Goal: Task Accomplishment & Management: Complete application form

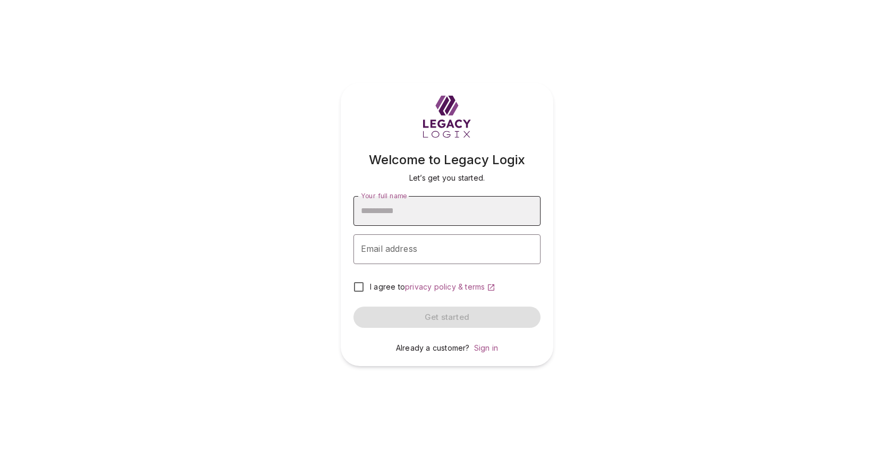
click at [432, 213] on input "Your full name" at bounding box center [446, 211] width 187 height 30
type input "**********"
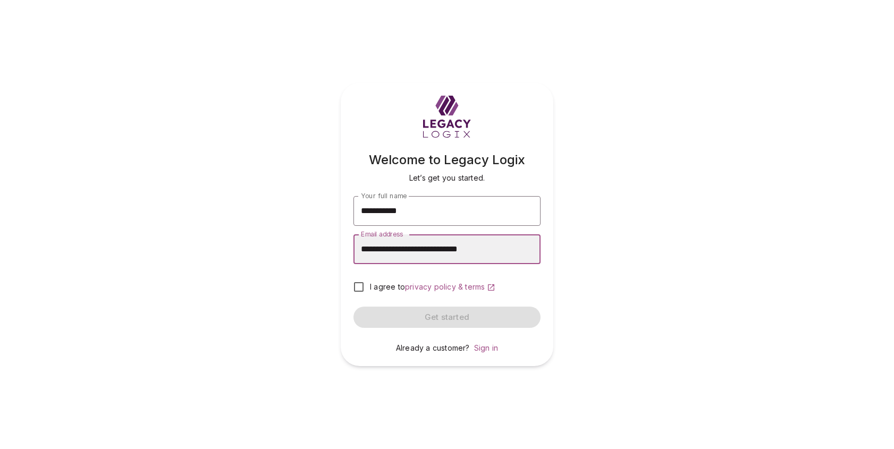
type input "**********"
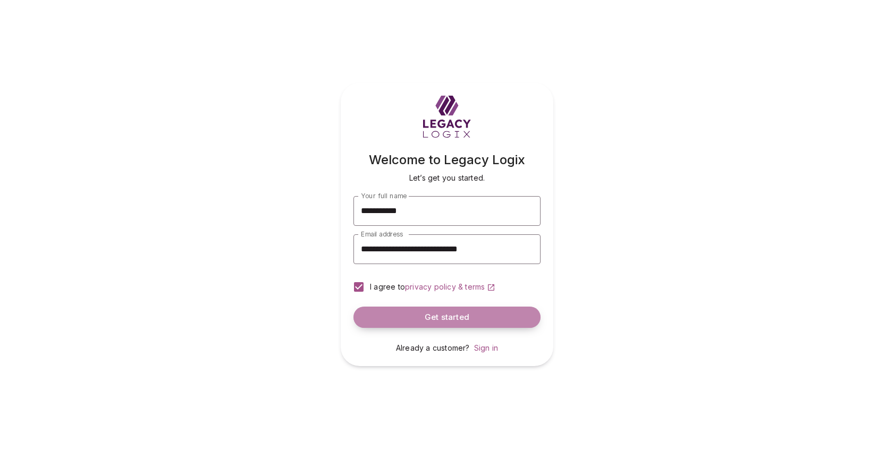
click at [408, 318] on button "Get started" at bounding box center [446, 317] width 187 height 21
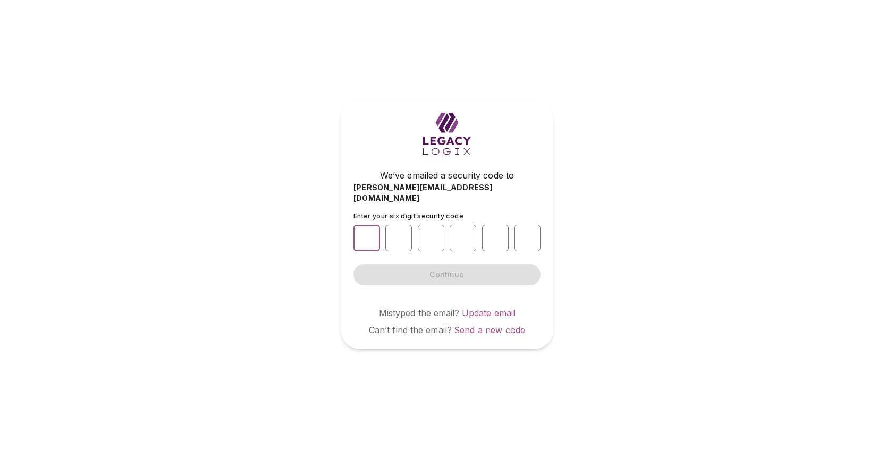
click at [366, 232] on input "number" at bounding box center [366, 238] width 27 height 27
type input "*"
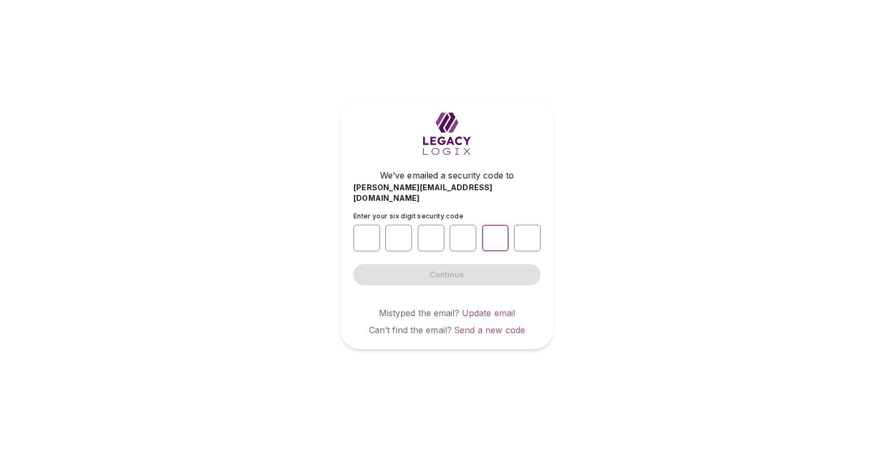
type input "*"
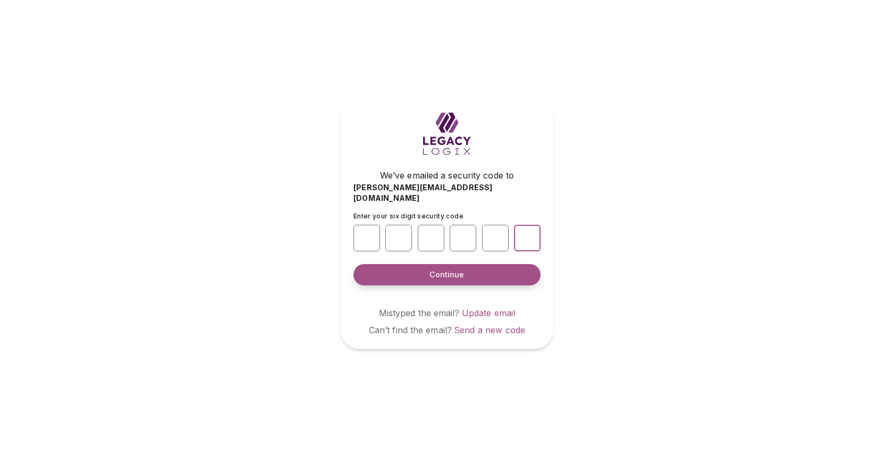
type input "*"
click at [437, 269] on span "Continue" at bounding box center [446, 274] width 35 height 11
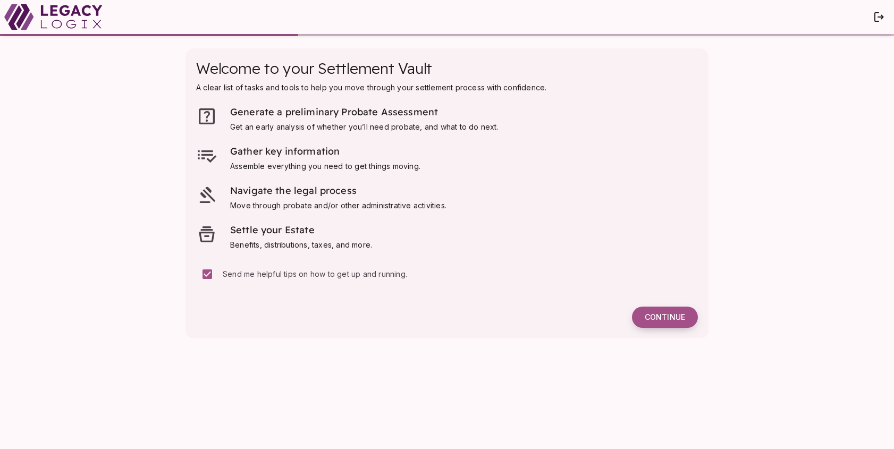
click at [664, 315] on span "Continue" at bounding box center [665, 317] width 40 height 10
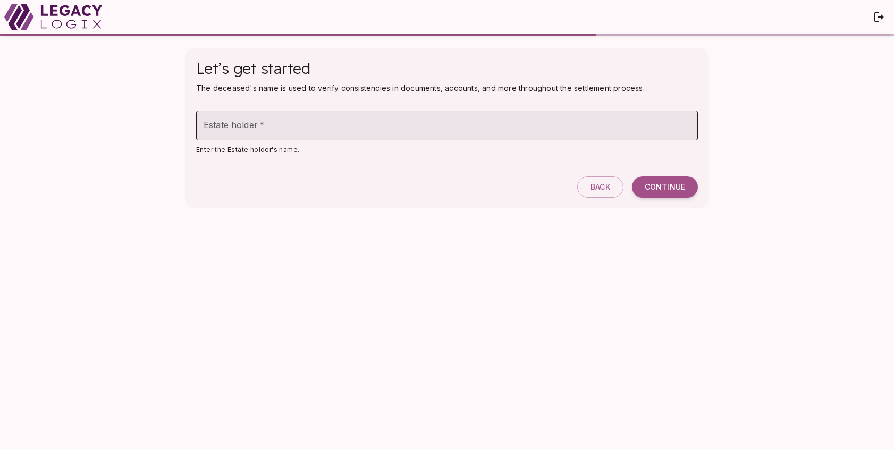
click at [282, 130] on input "Estate holder   *" at bounding box center [447, 126] width 502 height 30
type input "**********"
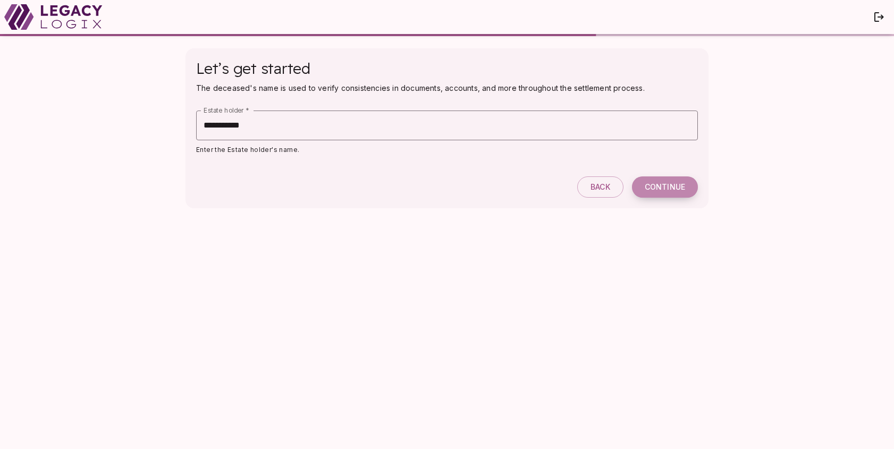
click at [660, 185] on span "Continue" at bounding box center [665, 187] width 40 height 10
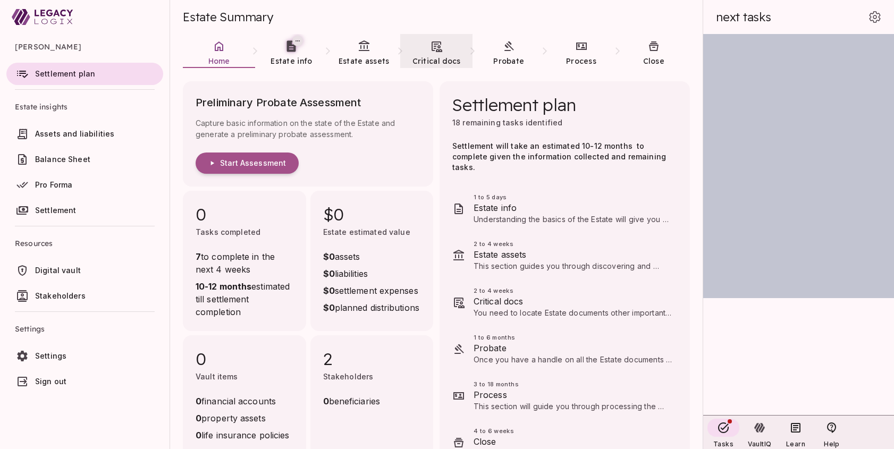
click at [436, 53] on link "Critical docs" at bounding box center [436, 53] width 72 height 38
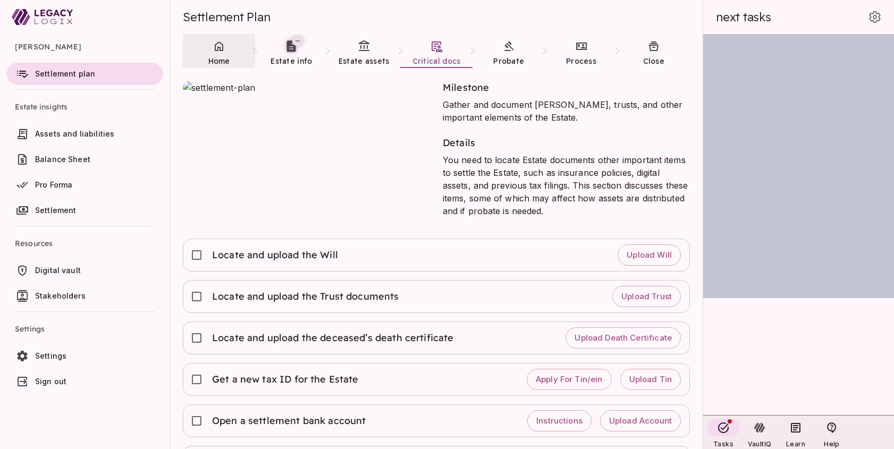
click at [217, 55] on link "Home" at bounding box center [219, 53] width 72 height 38
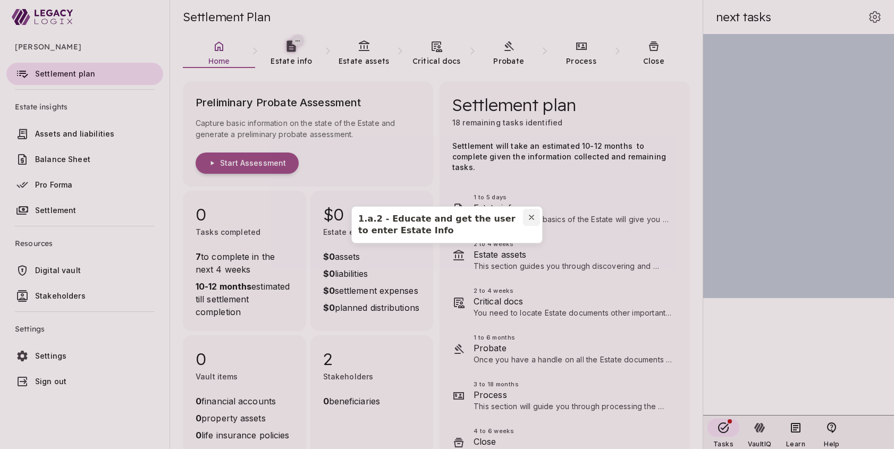
click at [532, 215] on icon "Close modal" at bounding box center [531, 217] width 9 height 9
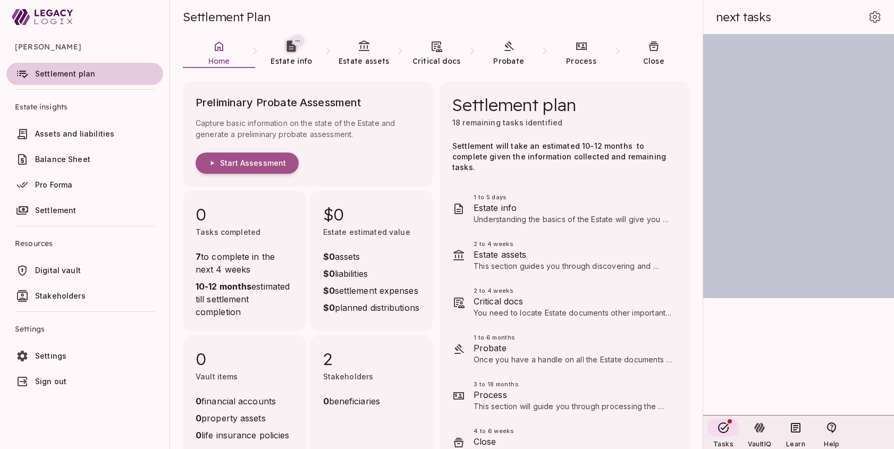
click at [79, 72] on span "Settlement plan" at bounding box center [65, 73] width 60 height 9
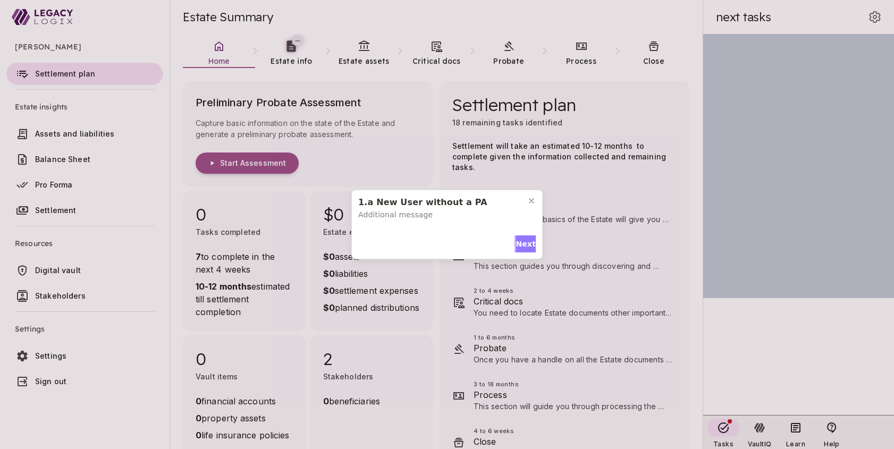
click at [521, 242] on span "Next" at bounding box center [525, 244] width 20 height 11
click at [521, 236] on span "Next" at bounding box center [525, 241] width 20 height 11
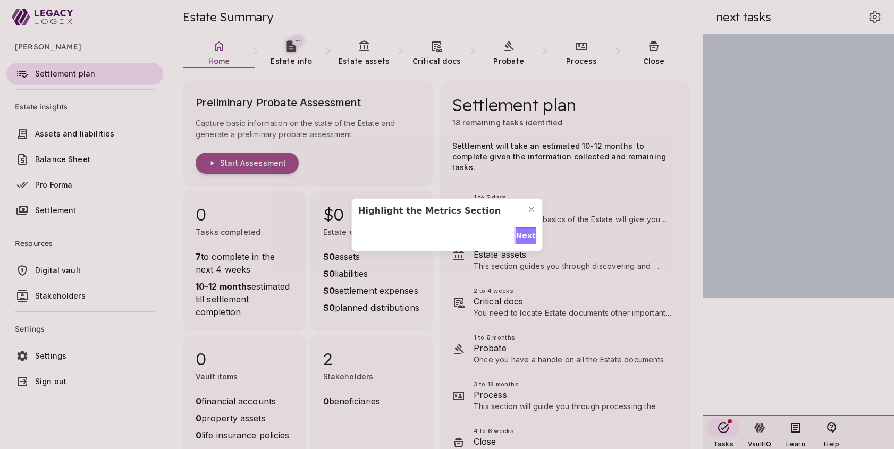
click at [521, 233] on span "Next" at bounding box center [525, 235] width 20 height 11
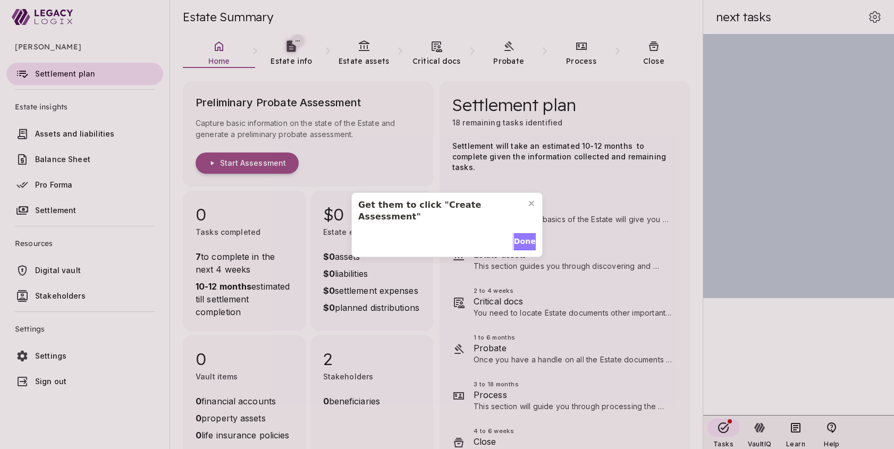
click at [521, 236] on span "Done" at bounding box center [525, 241] width 22 height 11
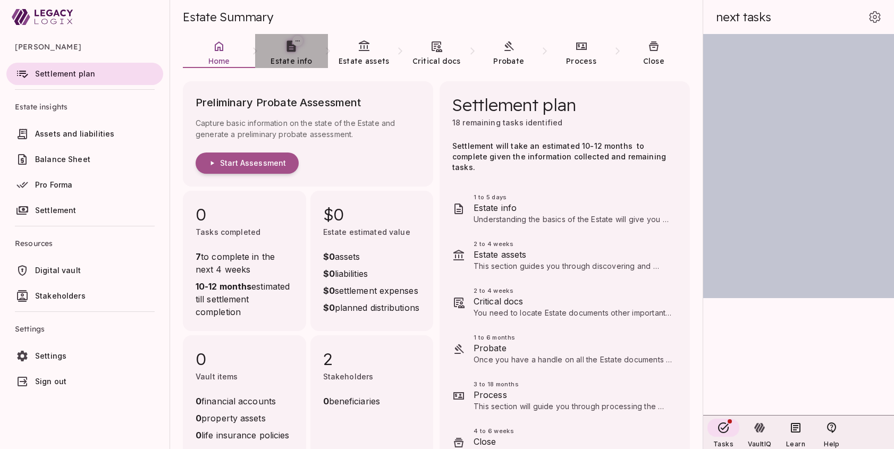
click at [289, 56] on span "Estate info" at bounding box center [290, 61] width 41 height 11
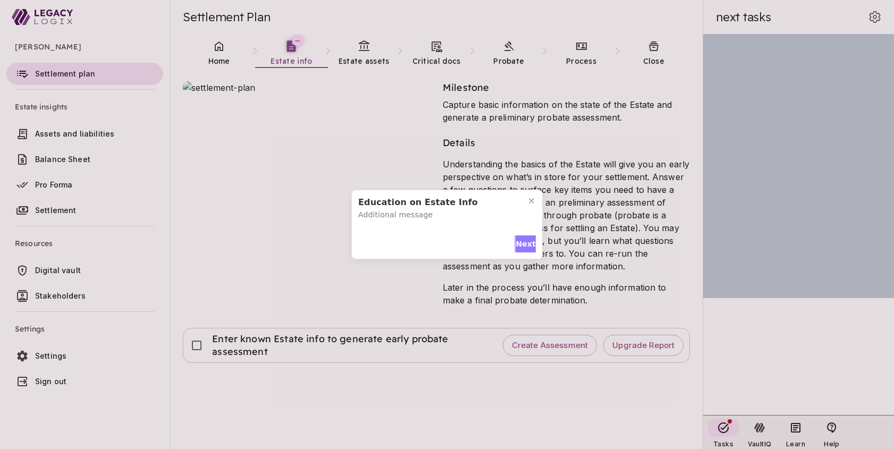
click at [523, 242] on span "Next" at bounding box center [525, 244] width 20 height 11
click at [523, 242] on span "Next" at bounding box center [525, 241] width 20 height 11
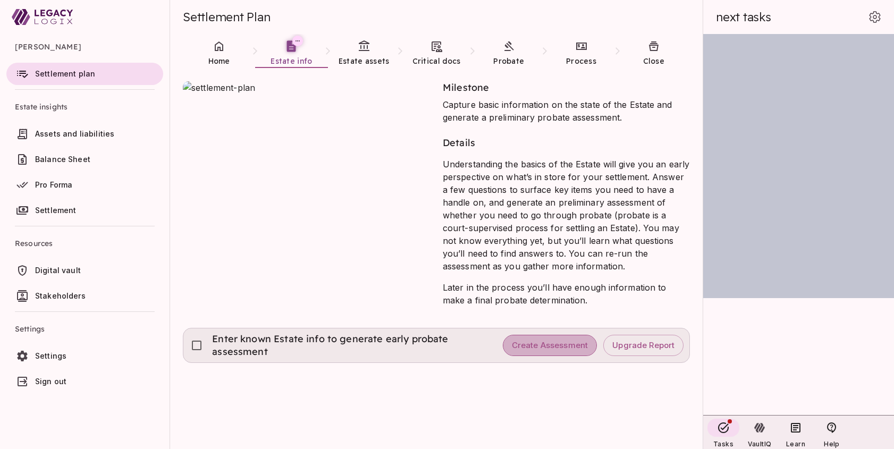
click at [558, 343] on span "Create Assessment" at bounding box center [550, 346] width 77 height 10
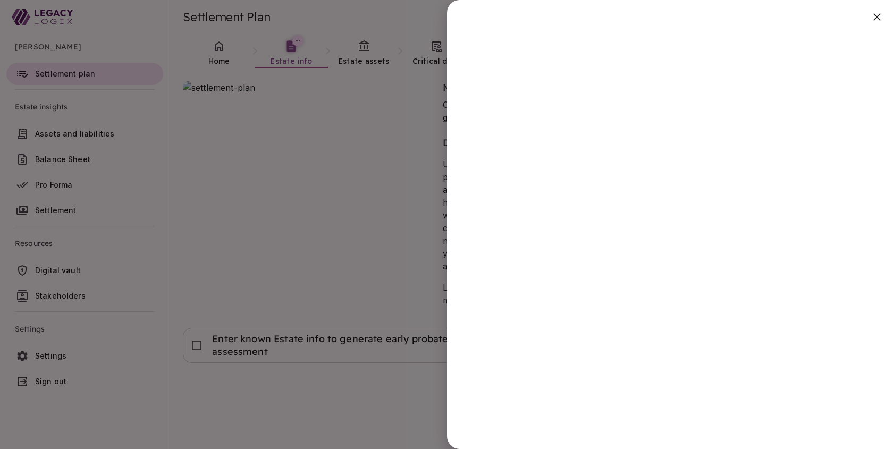
click at [408, 396] on div at bounding box center [447, 224] width 894 height 449
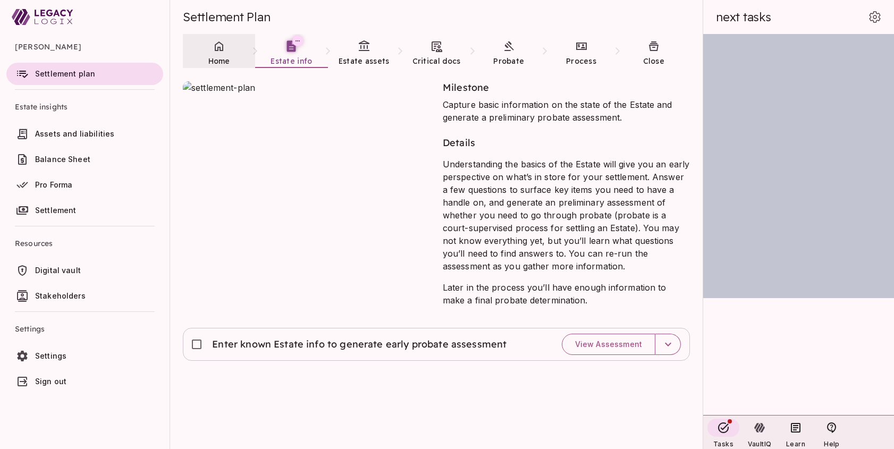
click at [222, 52] on icon at bounding box center [219, 46] width 13 height 13
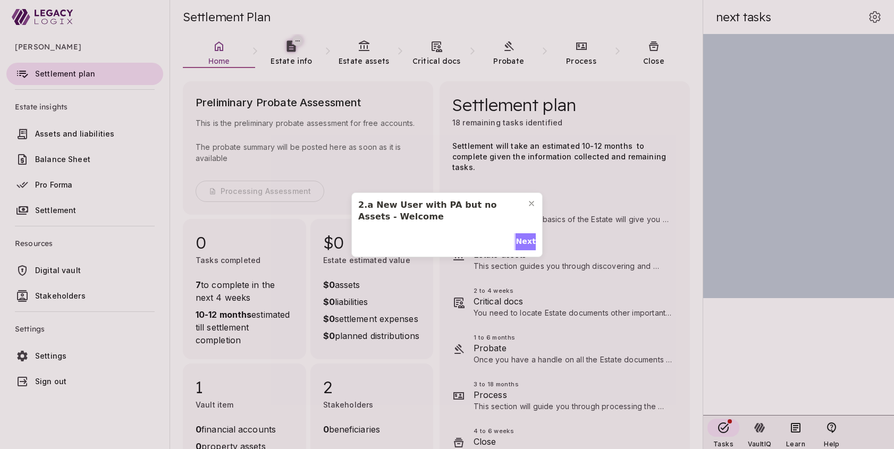
click at [519, 243] on span "Next" at bounding box center [525, 241] width 20 height 11
click at [523, 236] on span "Next" at bounding box center [525, 241] width 20 height 11
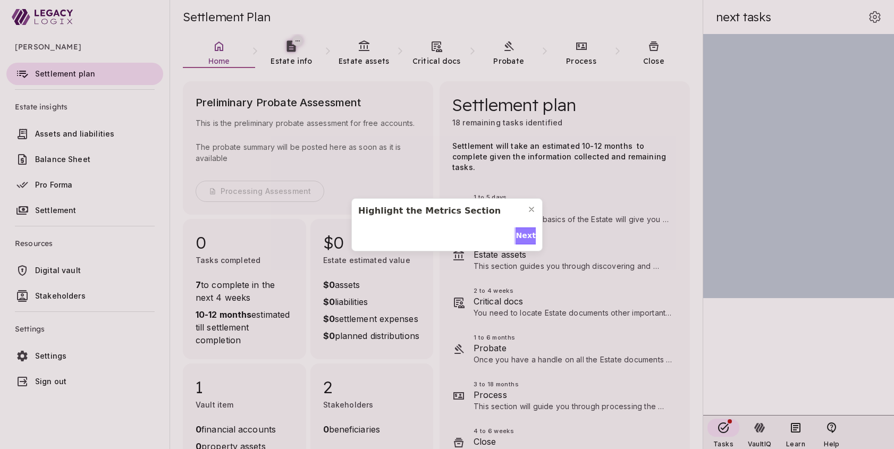
click at [523, 232] on span "Next" at bounding box center [525, 235] width 20 height 11
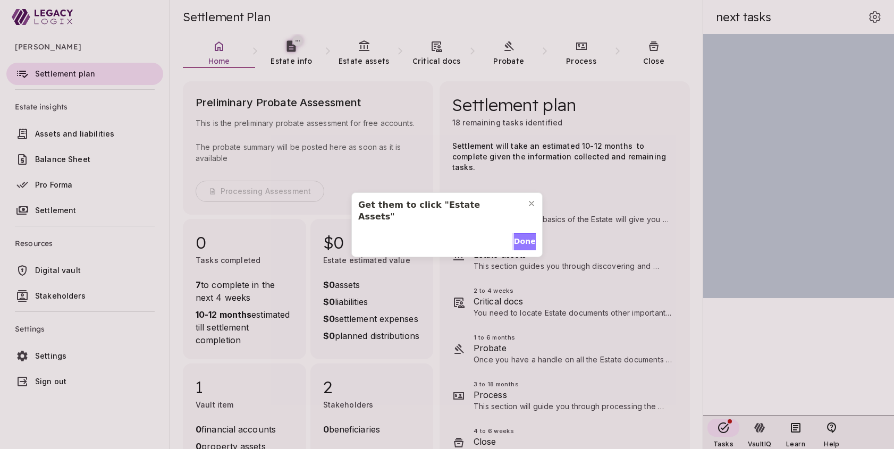
click at [523, 236] on span "Done" at bounding box center [525, 241] width 22 height 11
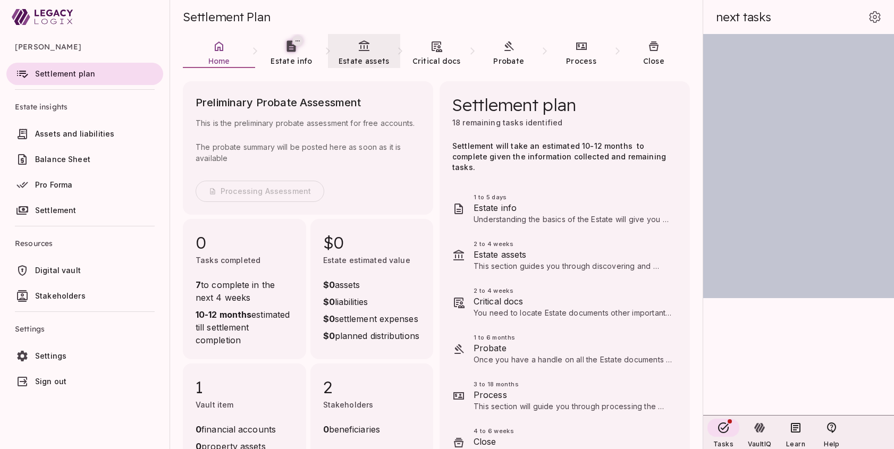
click at [366, 52] on icon at bounding box center [364, 46] width 13 height 13
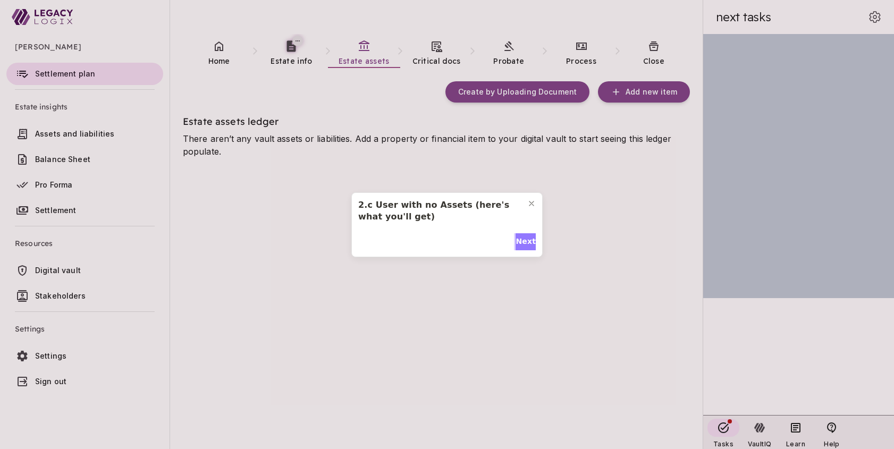
click at [520, 241] on span "Next" at bounding box center [525, 241] width 20 height 11
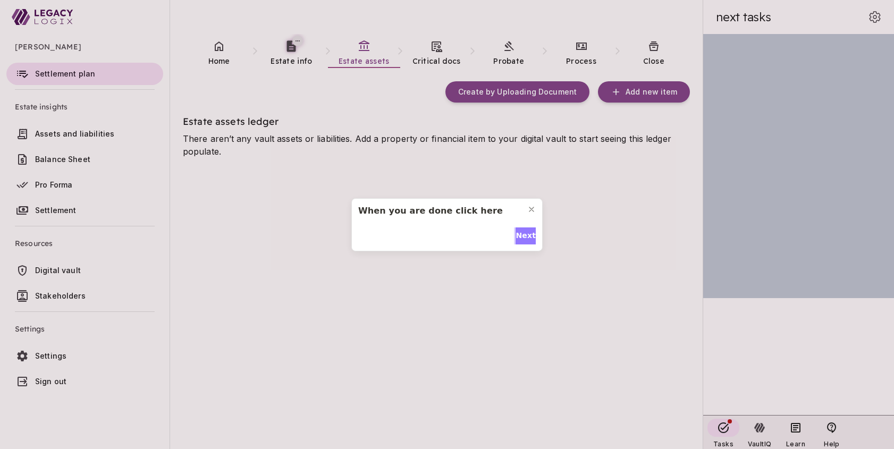
click at [522, 235] on span "Next" at bounding box center [525, 235] width 20 height 11
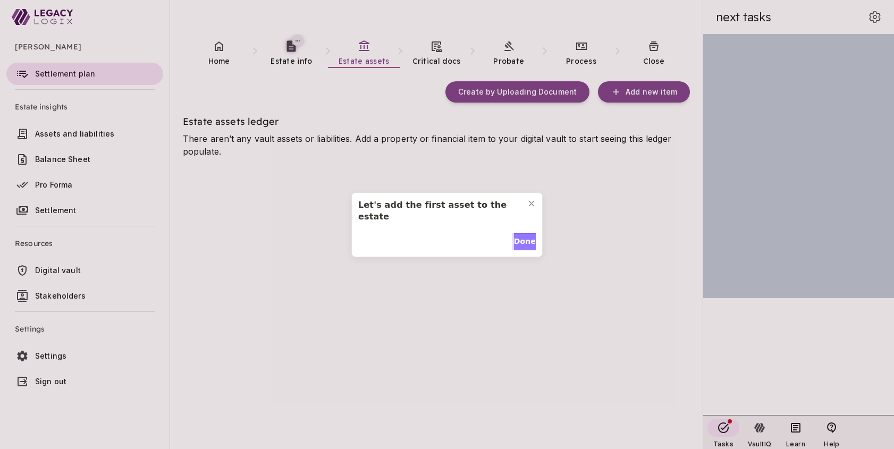
click at [522, 236] on span "Done" at bounding box center [525, 241] width 22 height 11
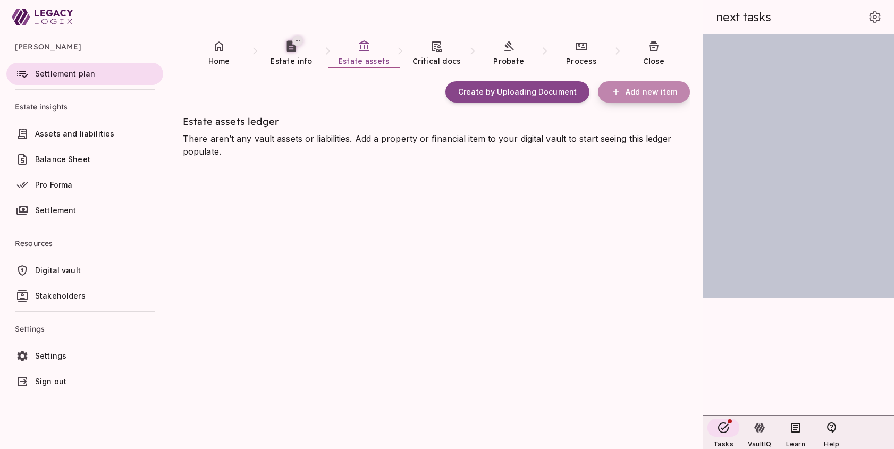
click at [646, 92] on span "Add new item" at bounding box center [651, 92] width 52 height 10
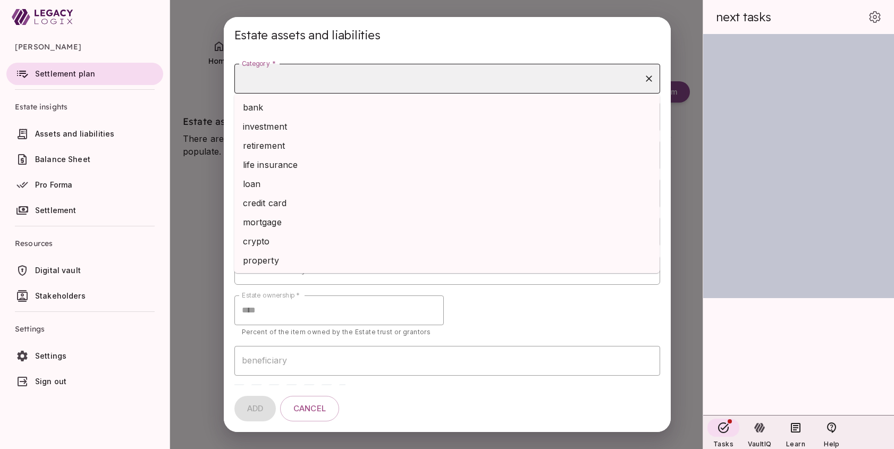
click at [343, 79] on input "Category *" at bounding box center [439, 79] width 400 height 20
click at [329, 103] on li "bank" at bounding box center [447, 107] width 426 height 19
type input "****"
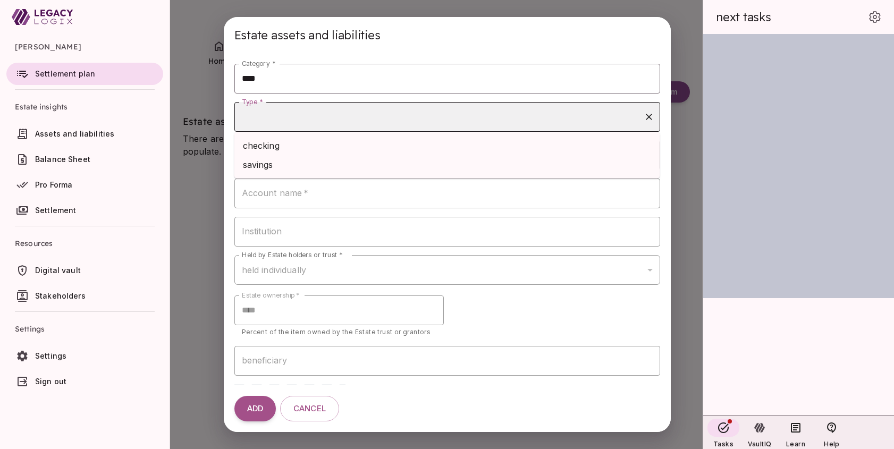
click at [290, 118] on input "Type *" at bounding box center [439, 117] width 400 height 20
click at [285, 143] on li "checking" at bounding box center [447, 145] width 426 height 19
type input "********"
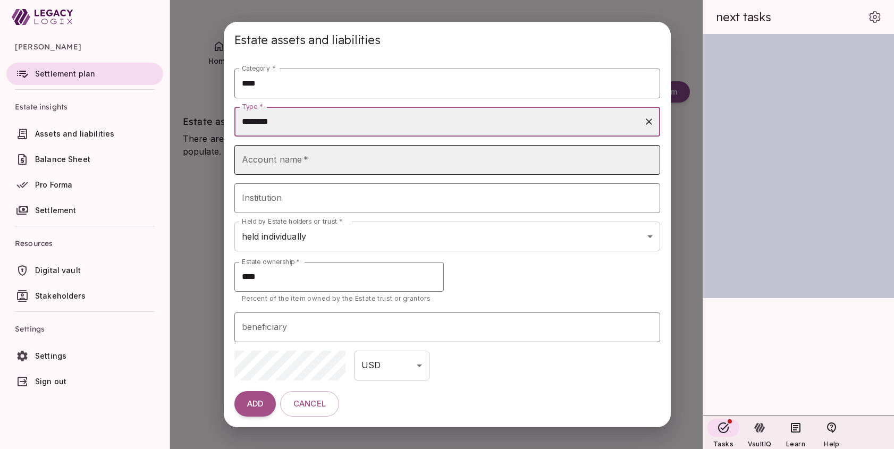
click at [287, 164] on input "Account name   *" at bounding box center [447, 160] width 426 height 30
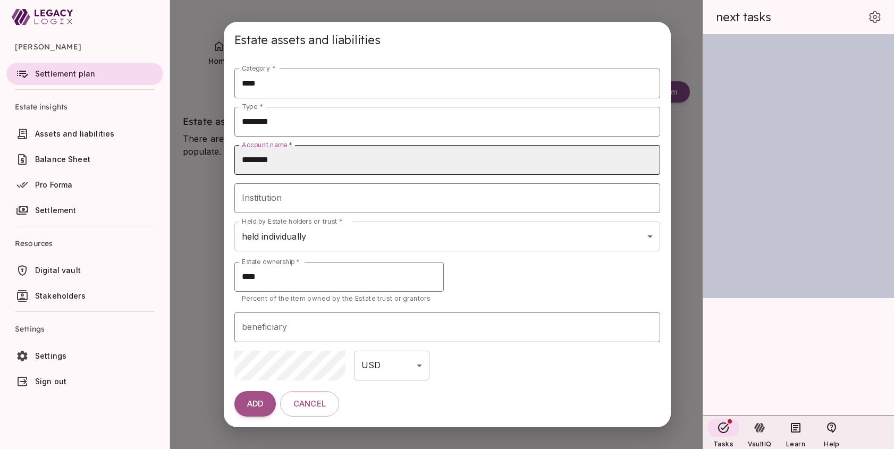
type input "********"
click at [234, 391] on button "ADD" at bounding box center [254, 404] width 41 height 26
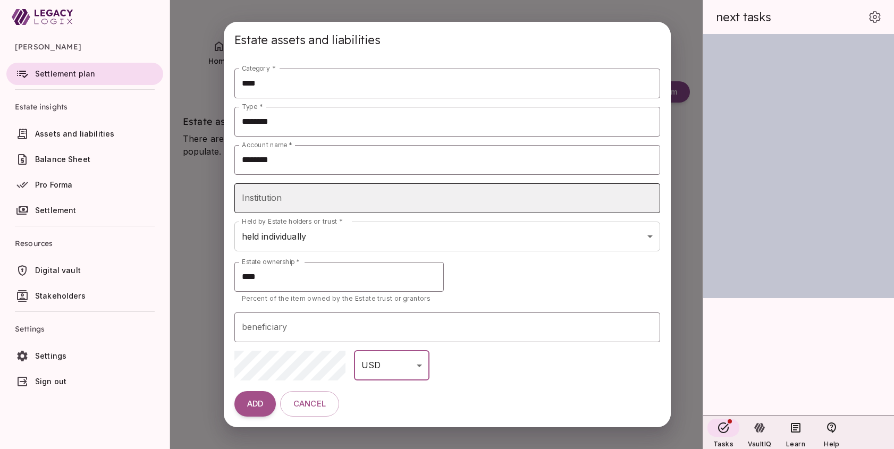
click at [265, 198] on input "Institution" at bounding box center [447, 198] width 426 height 30
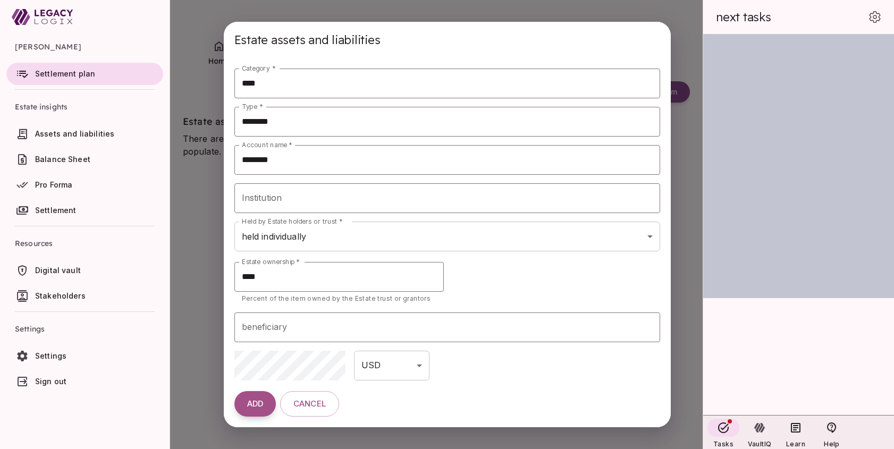
click at [257, 401] on span "ADD" at bounding box center [255, 404] width 16 height 10
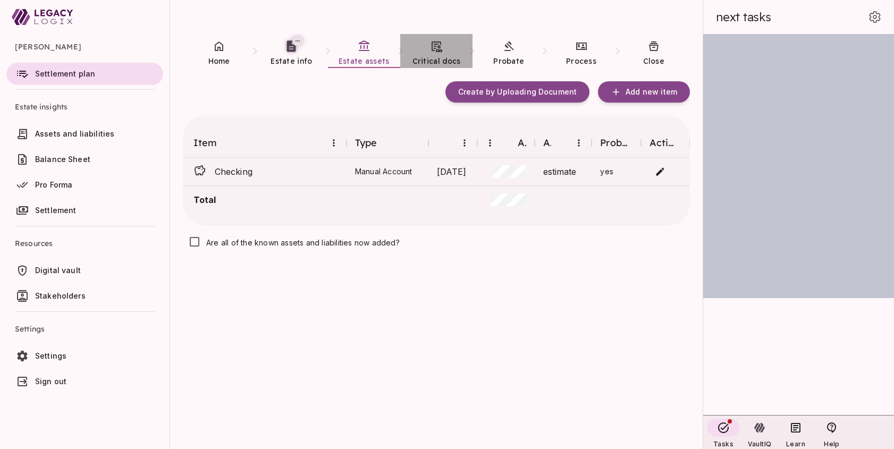
click at [438, 56] on span "Critical docs" at bounding box center [436, 61] width 48 height 11
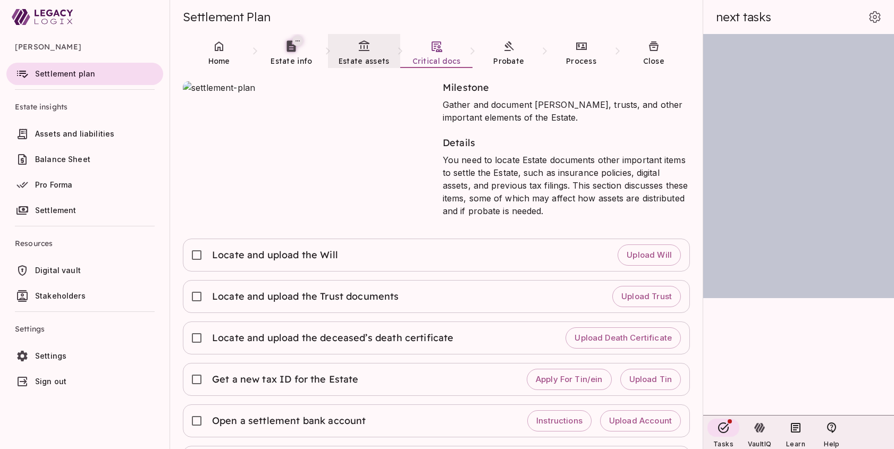
click at [360, 54] on link "Estate assets" at bounding box center [364, 53] width 72 height 38
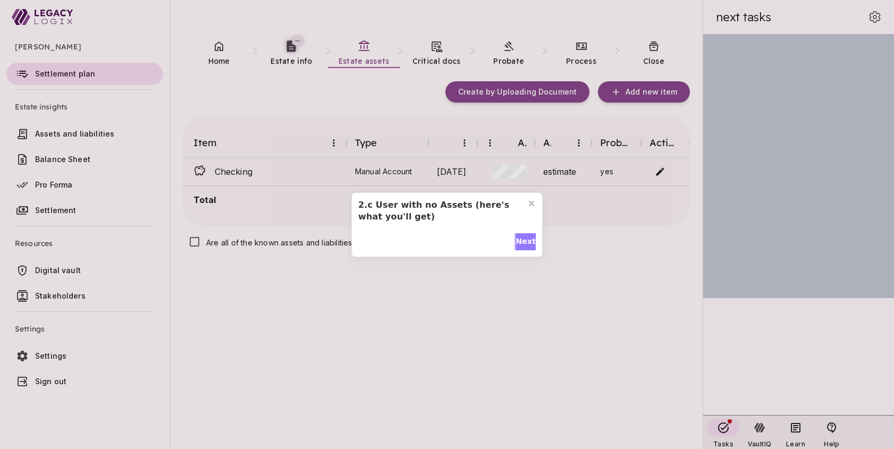
click at [521, 240] on span "Next" at bounding box center [525, 241] width 20 height 11
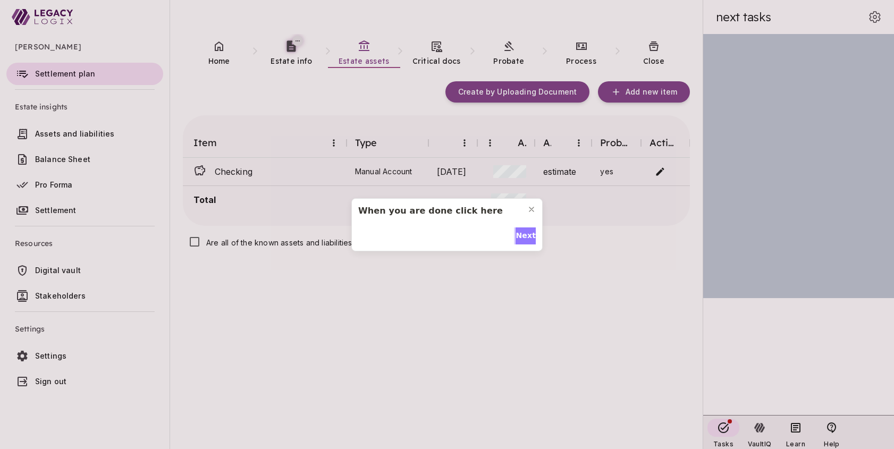
click at [521, 235] on span "Next" at bounding box center [525, 235] width 20 height 11
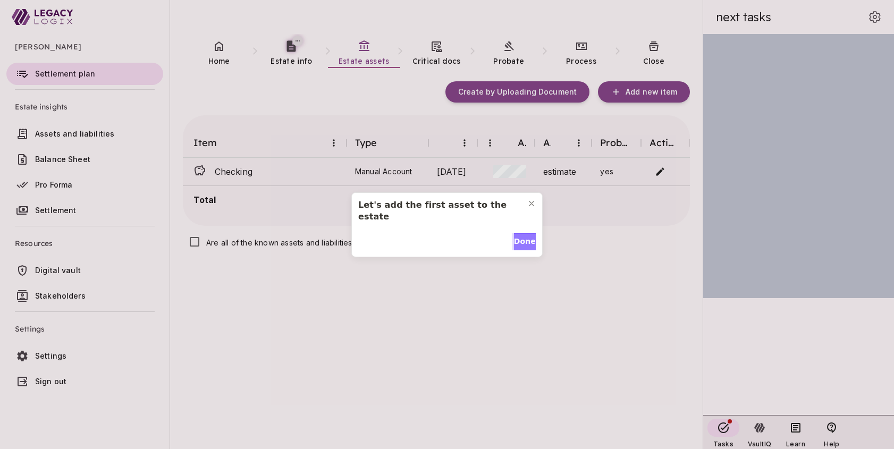
click at [521, 236] on span "Done" at bounding box center [525, 241] width 22 height 11
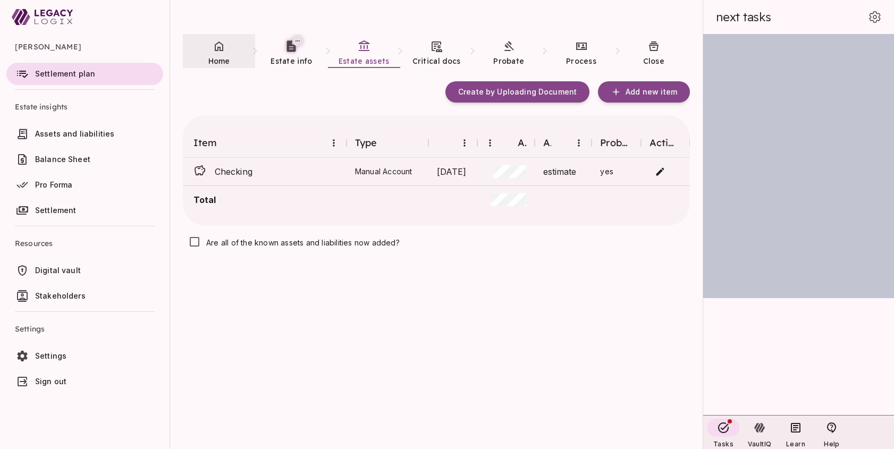
click at [222, 54] on link "Home" at bounding box center [219, 53] width 72 height 38
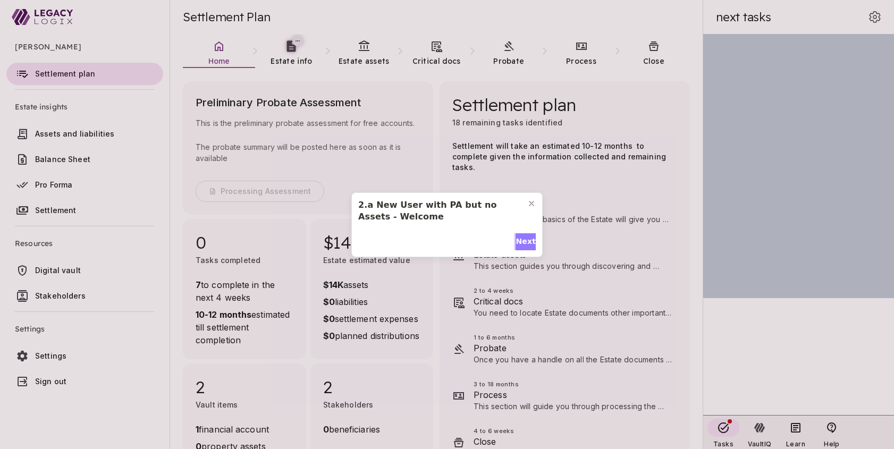
click at [522, 241] on span "Next" at bounding box center [525, 241] width 20 height 11
click at [523, 236] on span "Next" at bounding box center [525, 241] width 20 height 11
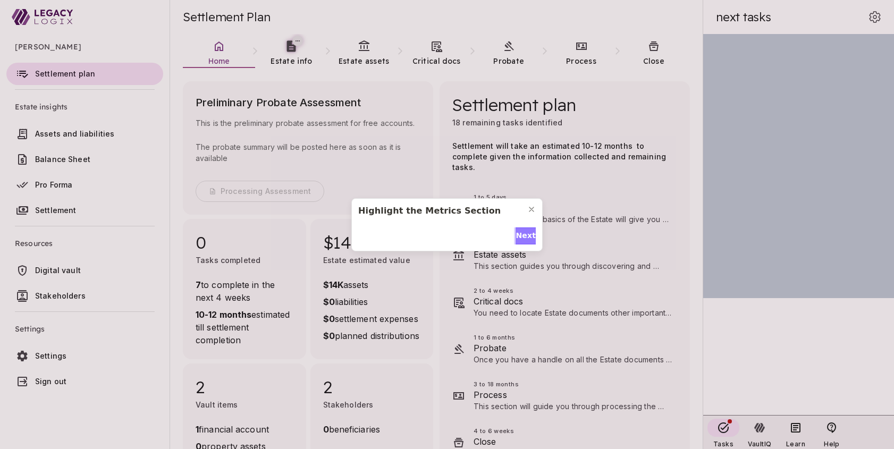
click at [523, 231] on span "Next" at bounding box center [525, 235] width 20 height 11
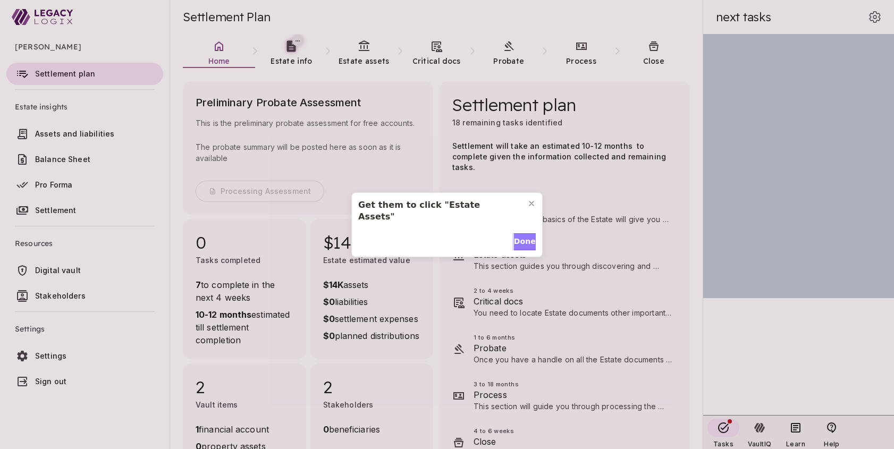
click at [523, 236] on span "Done" at bounding box center [525, 241] width 22 height 11
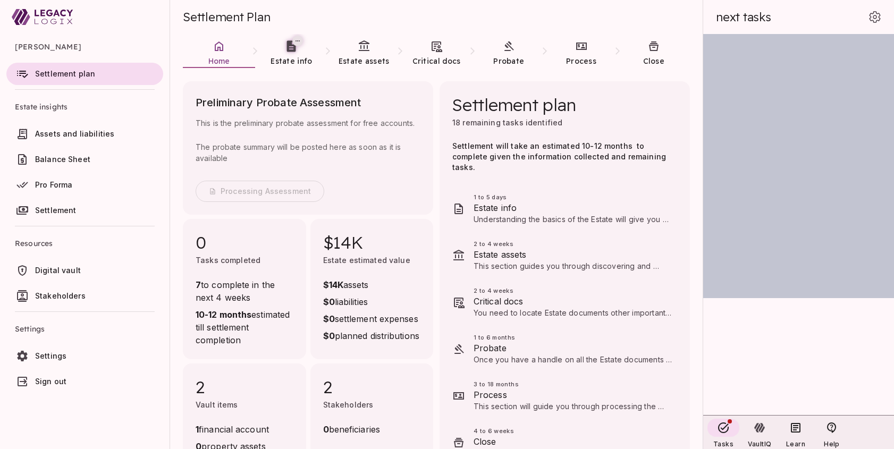
click at [55, 17] on icon at bounding box center [43, 17] width 62 height 26
click at [362, 56] on span "Estate assets" at bounding box center [363, 61] width 51 height 11
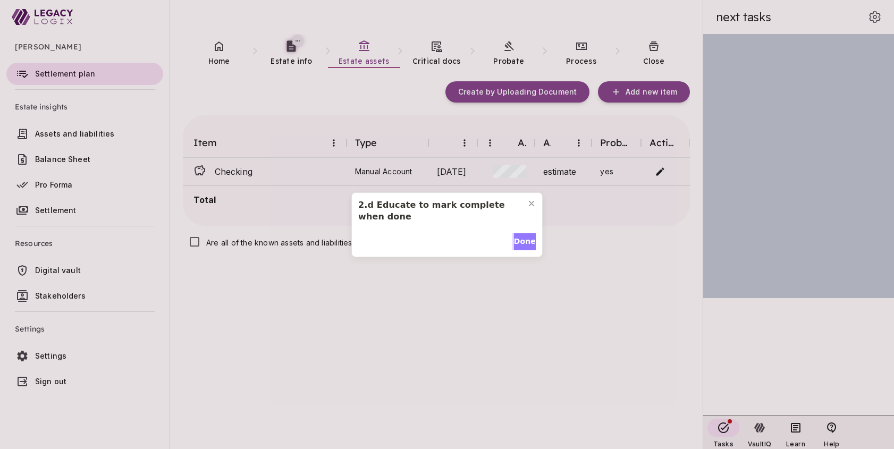
click at [520, 242] on span "Done" at bounding box center [525, 241] width 22 height 11
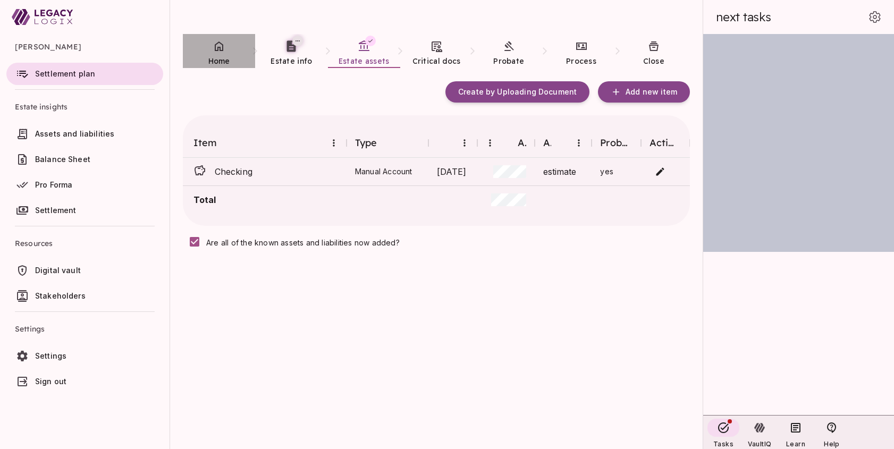
click at [220, 54] on link "Home" at bounding box center [219, 53] width 72 height 38
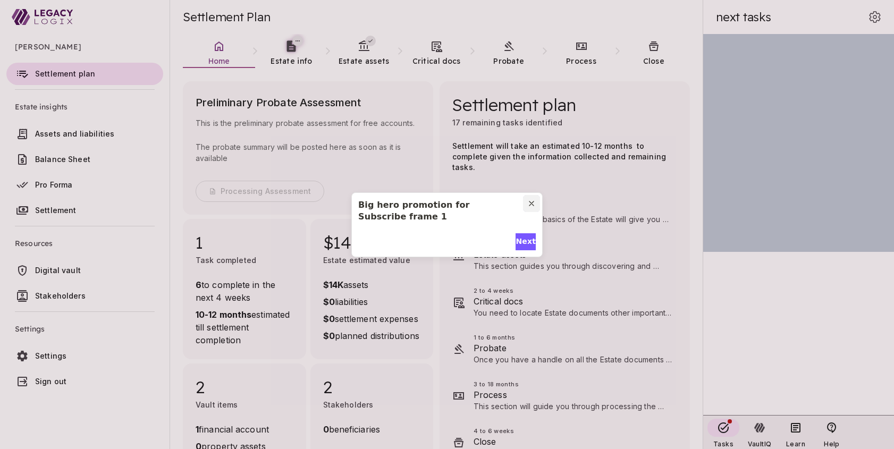
click at [531, 202] on icon "Close modal" at bounding box center [531, 203] width 9 height 9
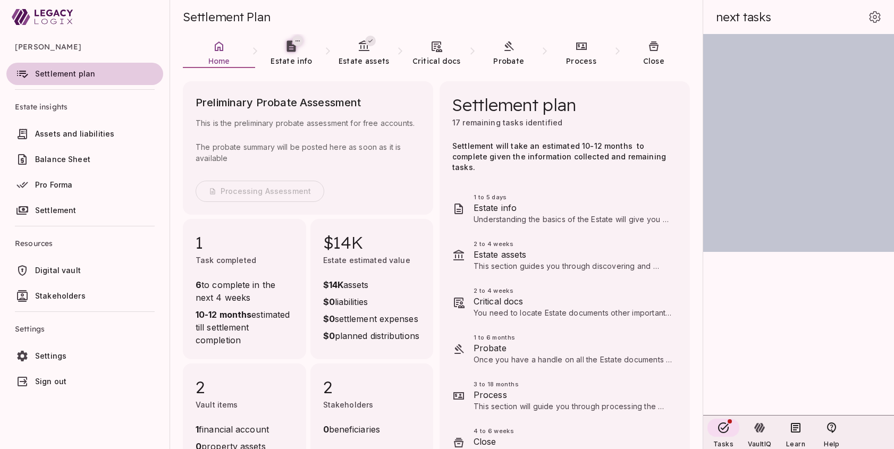
click at [78, 73] on span "Settlement plan" at bounding box center [65, 73] width 60 height 9
click at [369, 56] on span "Estate assets" at bounding box center [363, 61] width 51 height 10
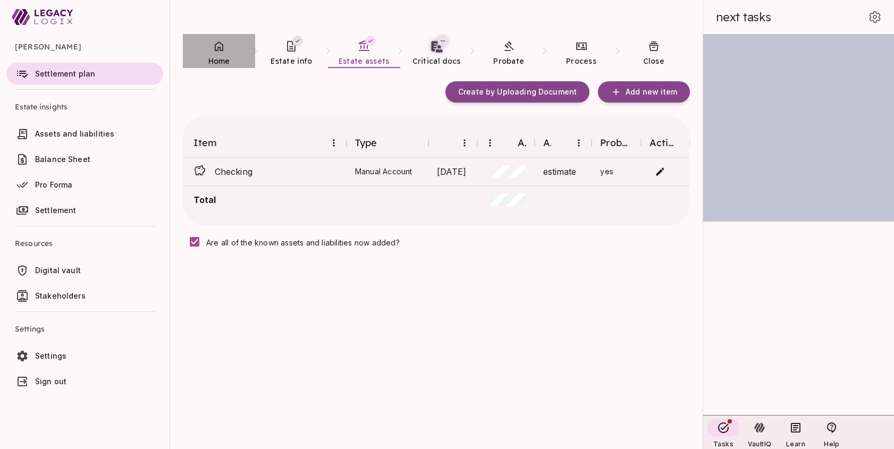
click at [214, 54] on link "Home" at bounding box center [219, 53] width 72 height 38
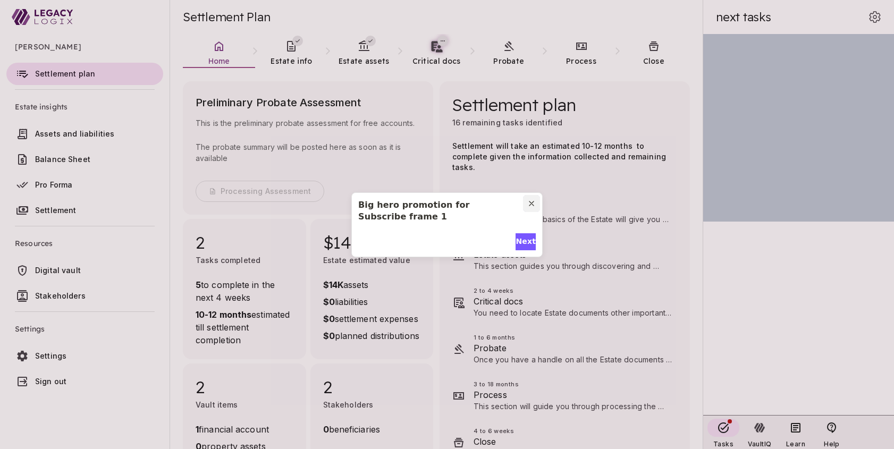
click at [533, 204] on icon "Close modal" at bounding box center [531, 203] width 4 height 4
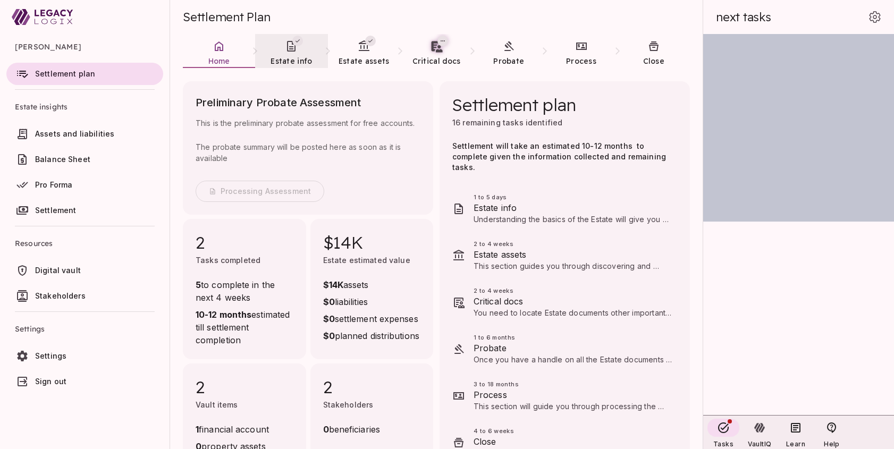
click at [291, 56] on span "Estate info" at bounding box center [290, 61] width 41 height 11
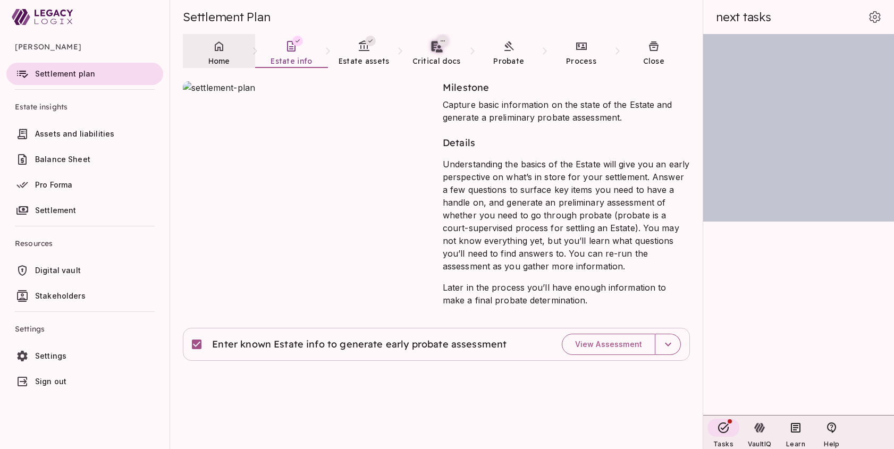
click at [218, 54] on link "Home" at bounding box center [219, 53] width 72 height 38
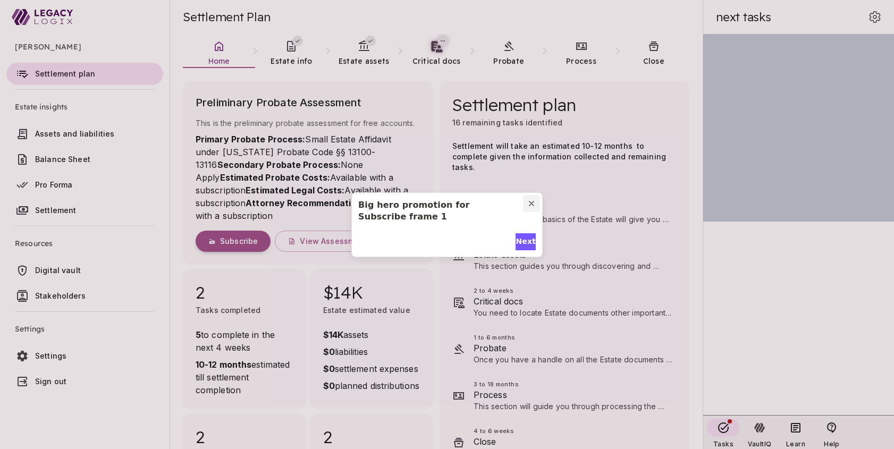
click at [533, 201] on icon "Close modal" at bounding box center [531, 203] width 4 height 4
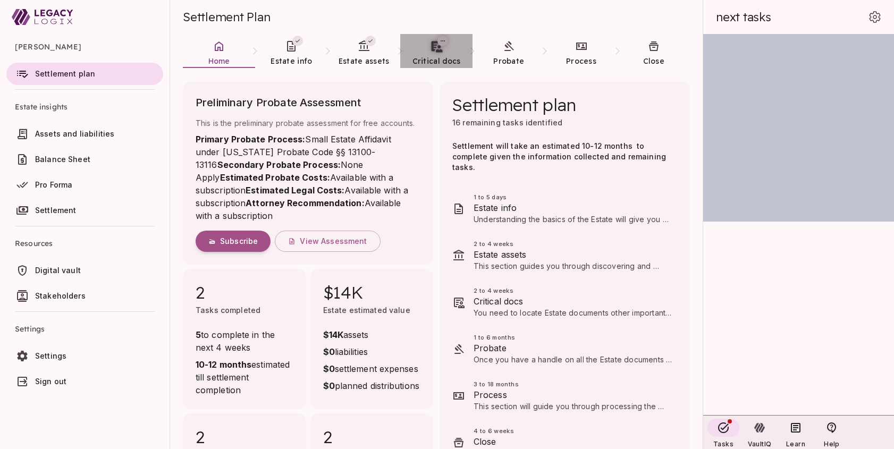
click at [442, 57] on span "Critical docs" at bounding box center [436, 61] width 48 height 10
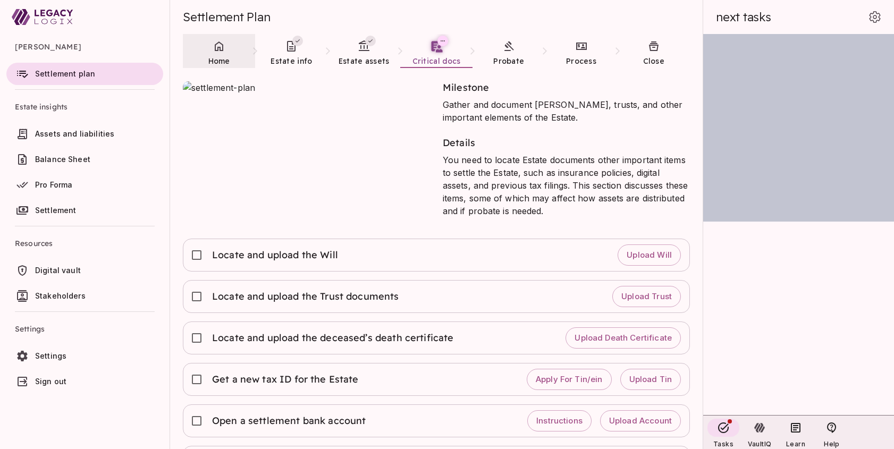
click at [217, 51] on icon at bounding box center [219, 46] width 13 height 13
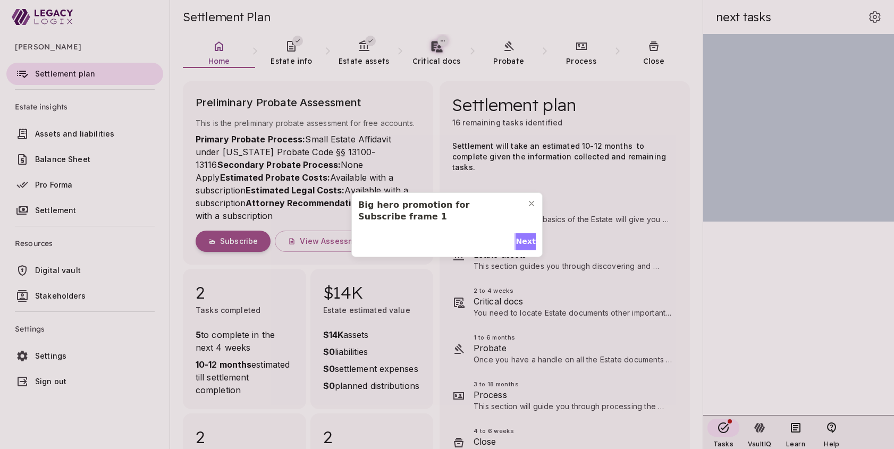
click at [527, 240] on span "Next" at bounding box center [525, 241] width 20 height 11
click at [452, 244] on span "Done" at bounding box center [453, 241] width 22 height 11
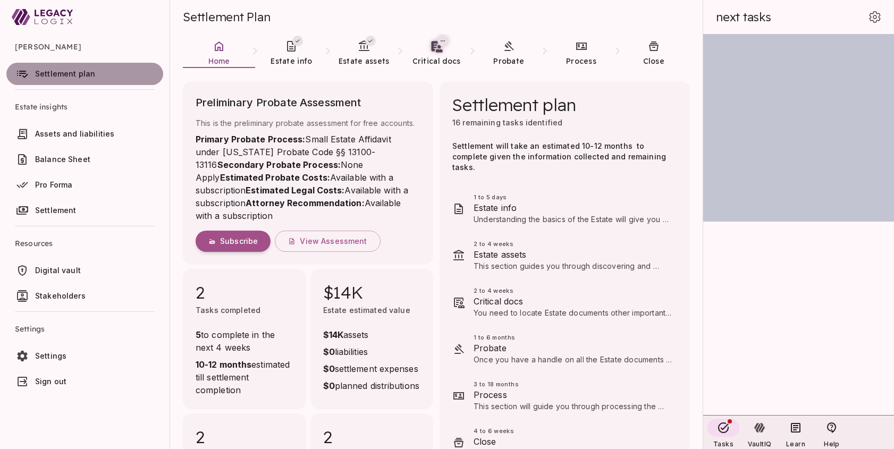
click at [89, 74] on span "Settlement plan" at bounding box center [65, 73] width 60 height 9
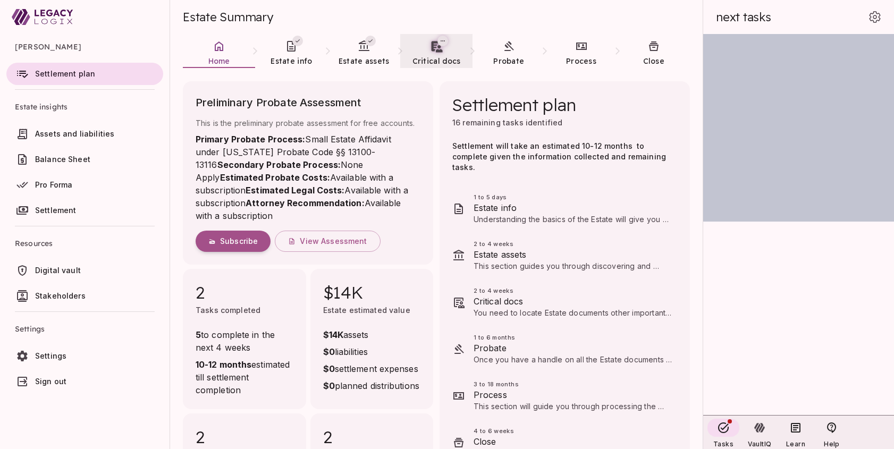
click at [447, 56] on span "Critical docs" at bounding box center [436, 61] width 48 height 10
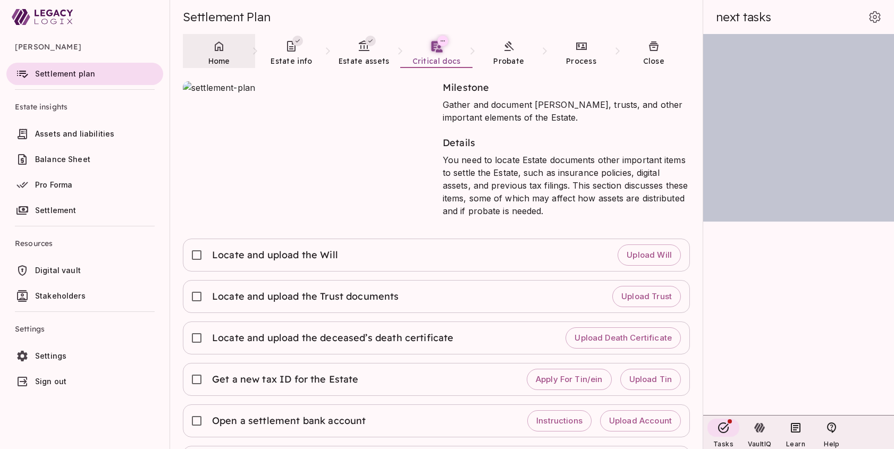
click at [214, 55] on link "Home" at bounding box center [219, 53] width 72 height 38
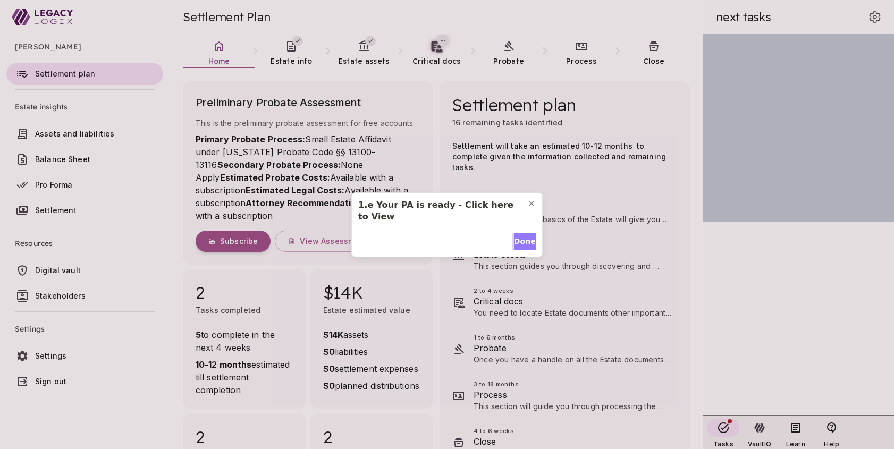
click at [527, 241] on span "Done" at bounding box center [525, 241] width 22 height 11
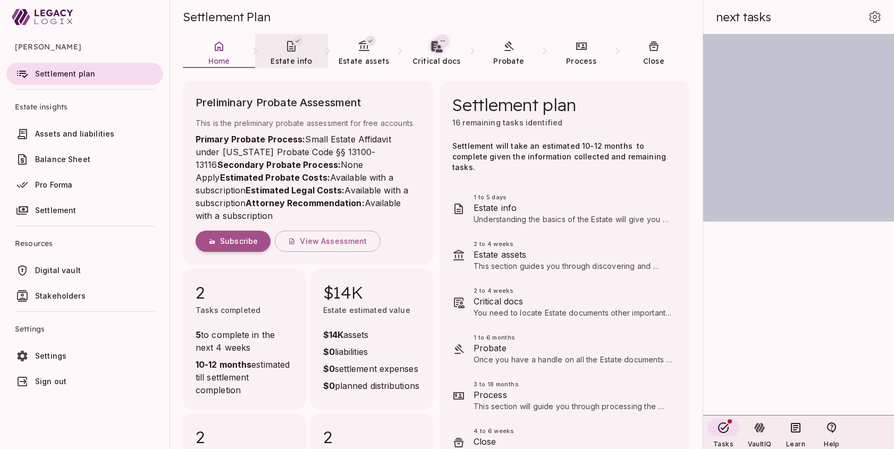
click at [293, 51] on icon at bounding box center [291, 46] width 9 height 11
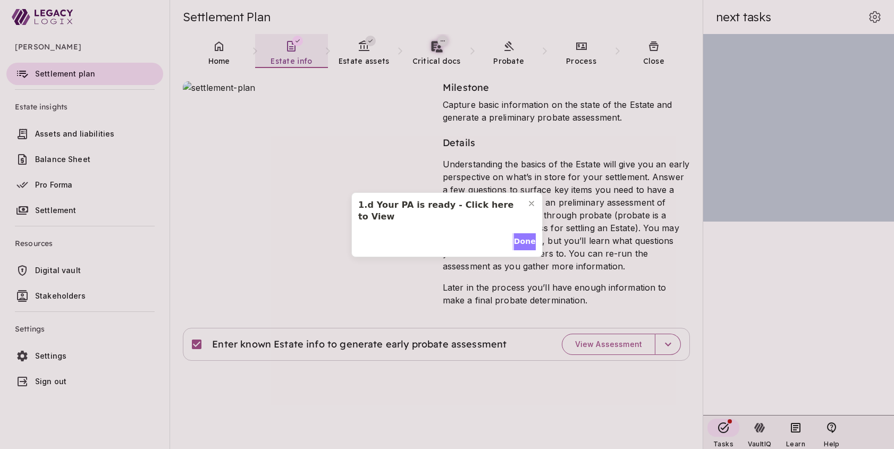
click at [521, 241] on span "Done" at bounding box center [525, 241] width 22 height 11
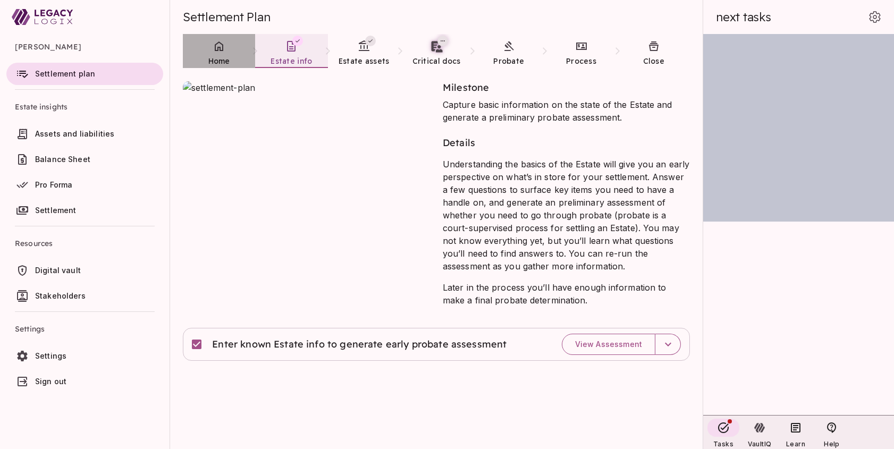
click at [222, 46] on icon at bounding box center [219, 46] width 13 height 13
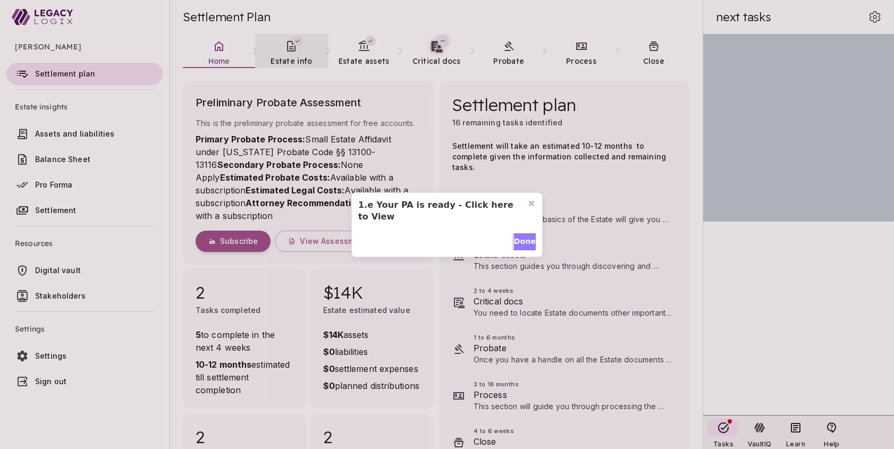
click at [518, 240] on span "Done" at bounding box center [525, 241] width 22 height 11
click at [534, 201] on icon "Close modal" at bounding box center [531, 203] width 9 height 9
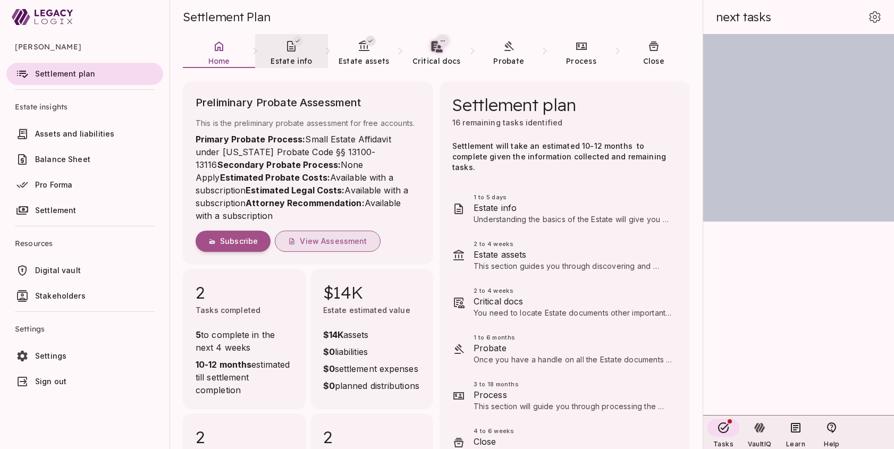
click at [333, 241] on span "View Assessment" at bounding box center [333, 241] width 67 height 10
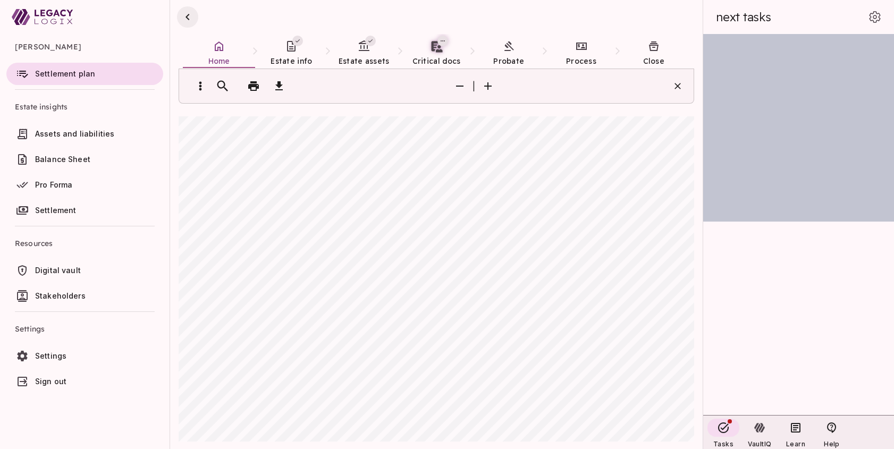
click at [192, 16] on icon "button" at bounding box center [187, 17] width 13 height 13
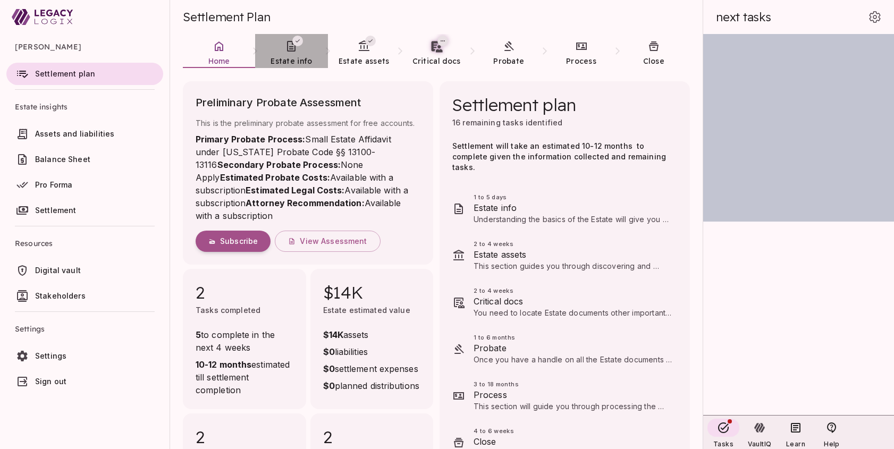
click at [291, 55] on link "Estate info" at bounding box center [291, 53] width 72 height 38
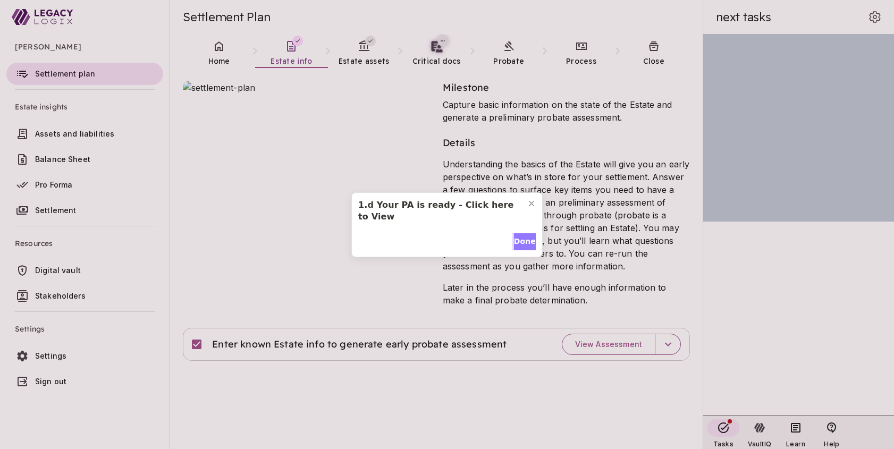
click at [515, 243] on span "Done" at bounding box center [525, 241] width 22 height 11
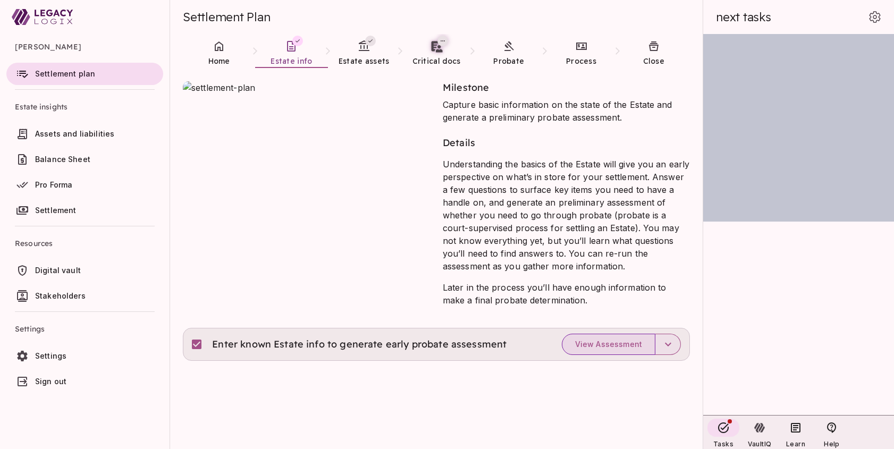
click at [607, 348] on span "View Assessment" at bounding box center [608, 345] width 67 height 10
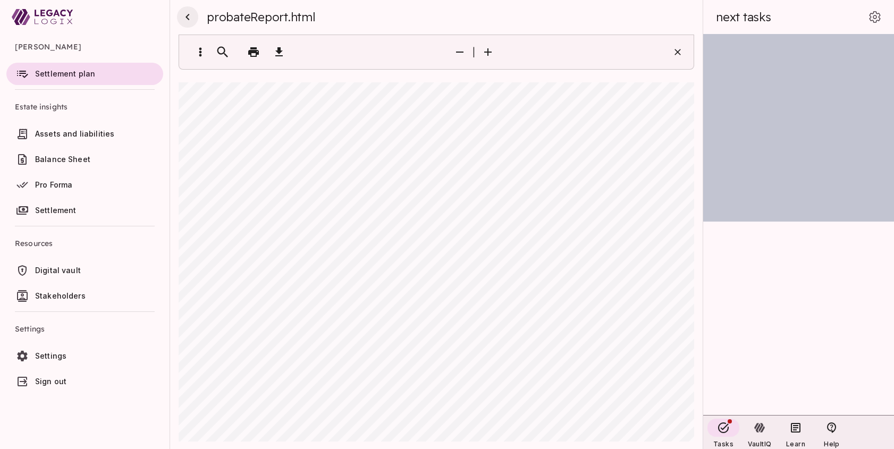
click at [191, 17] on icon "button" at bounding box center [187, 17] width 13 height 13
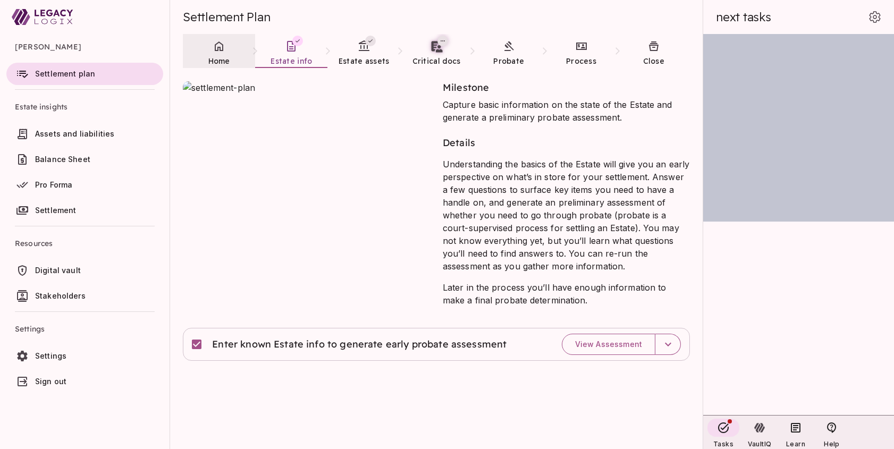
click at [221, 54] on link "Home" at bounding box center [219, 53] width 72 height 38
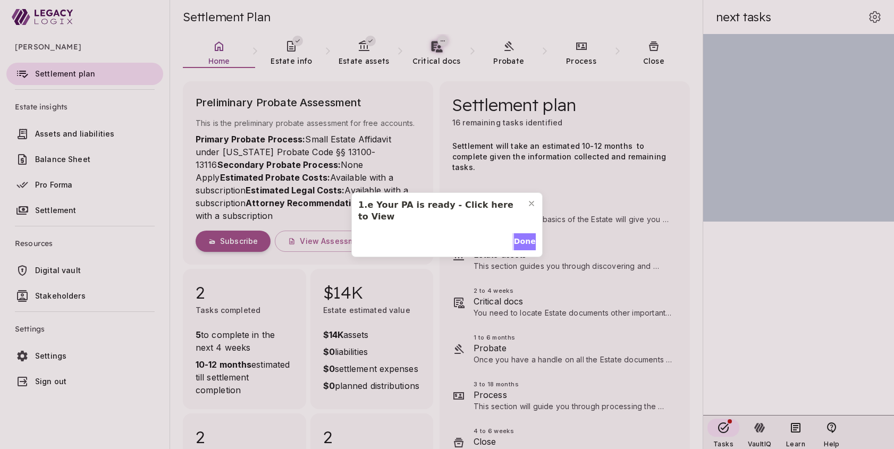
click at [519, 239] on span "Done" at bounding box center [525, 241] width 22 height 11
click at [532, 204] on icon "Close modal" at bounding box center [531, 203] width 4 height 4
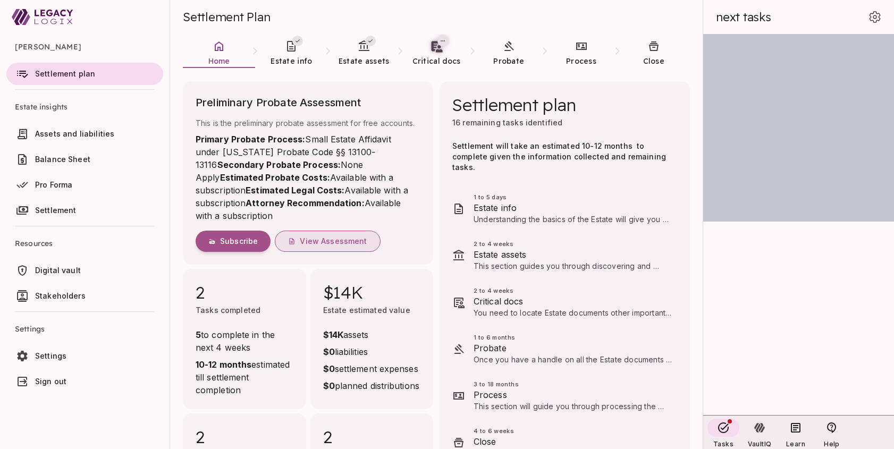
click at [333, 240] on span "View Assessment" at bounding box center [333, 241] width 67 height 10
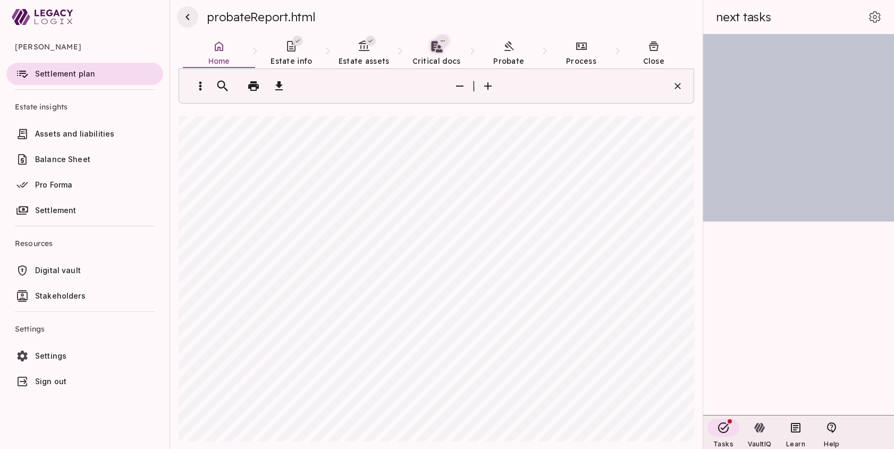
click at [185, 17] on icon "button" at bounding box center [187, 17] width 4 height 6
